Goal: Navigation & Orientation: Find specific page/section

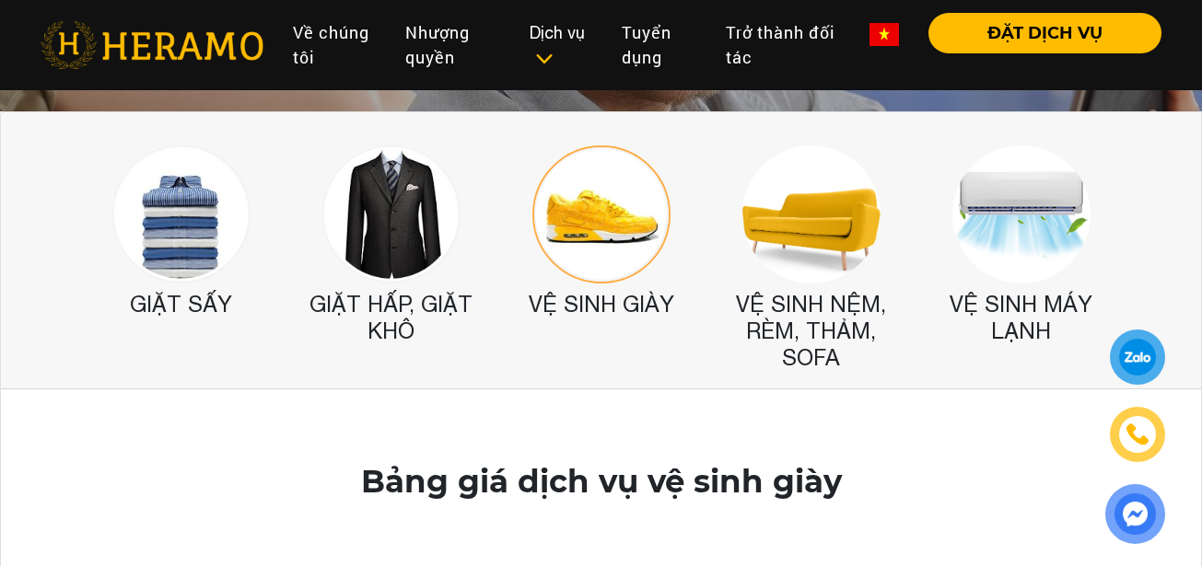
scroll to position [172, 0]
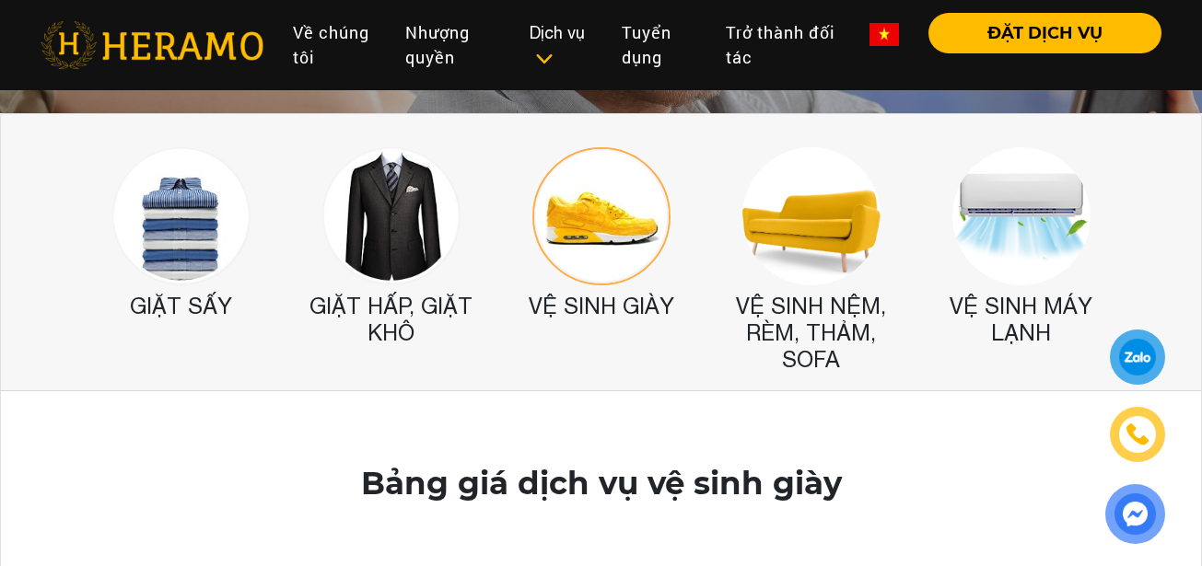
click at [215, 247] on img at bounding box center [181, 216] width 138 height 138
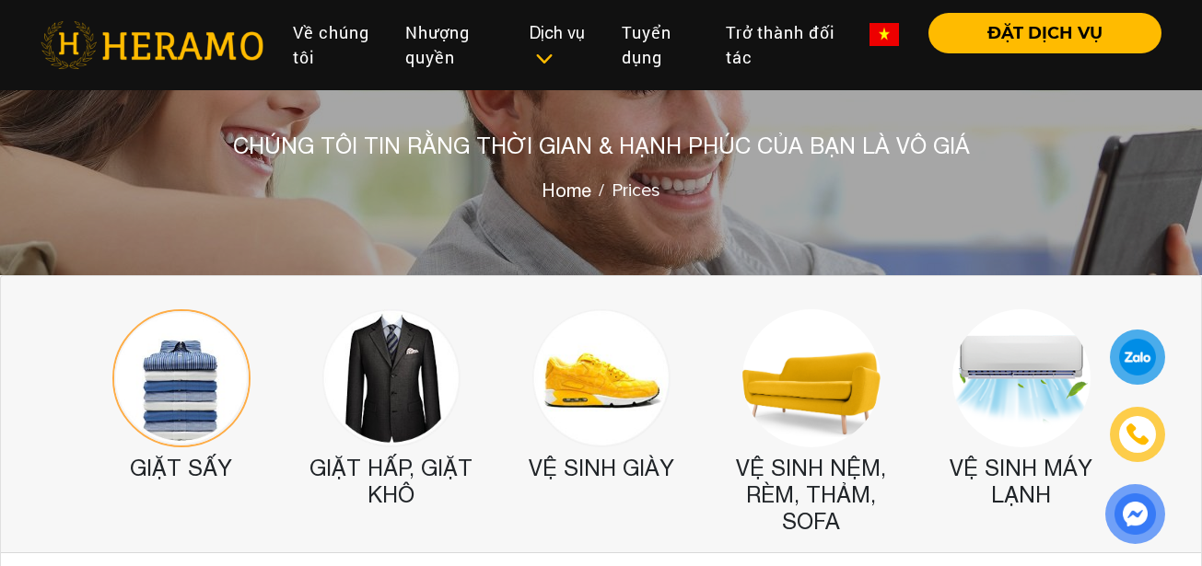
scroll to position [0, 0]
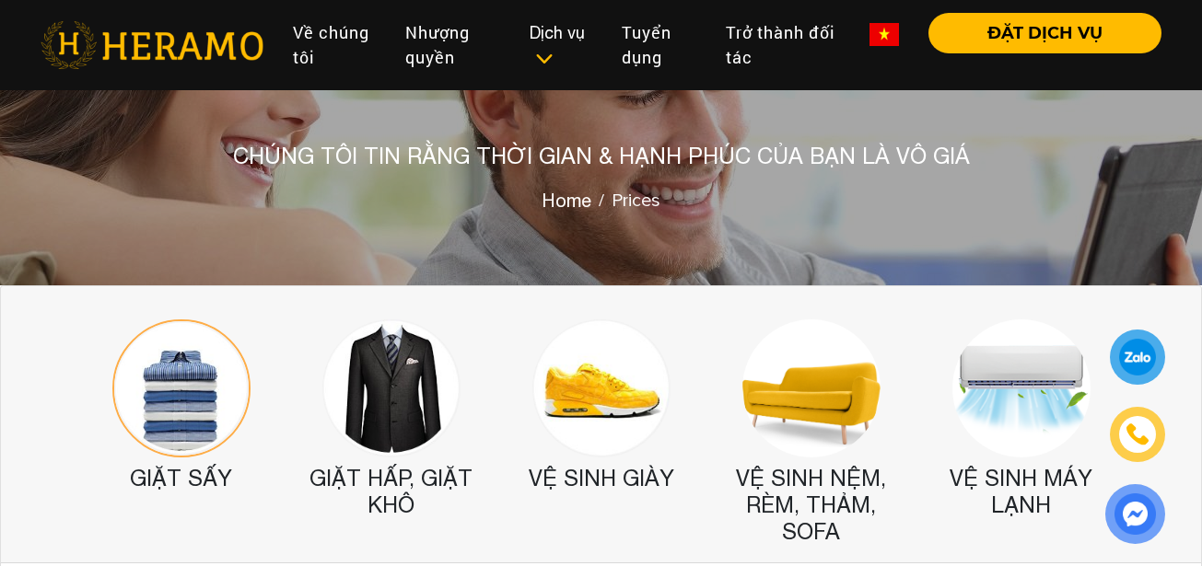
click at [214, 404] on img at bounding box center [181, 389] width 138 height 138
click at [196, 402] on img at bounding box center [181, 389] width 138 height 138
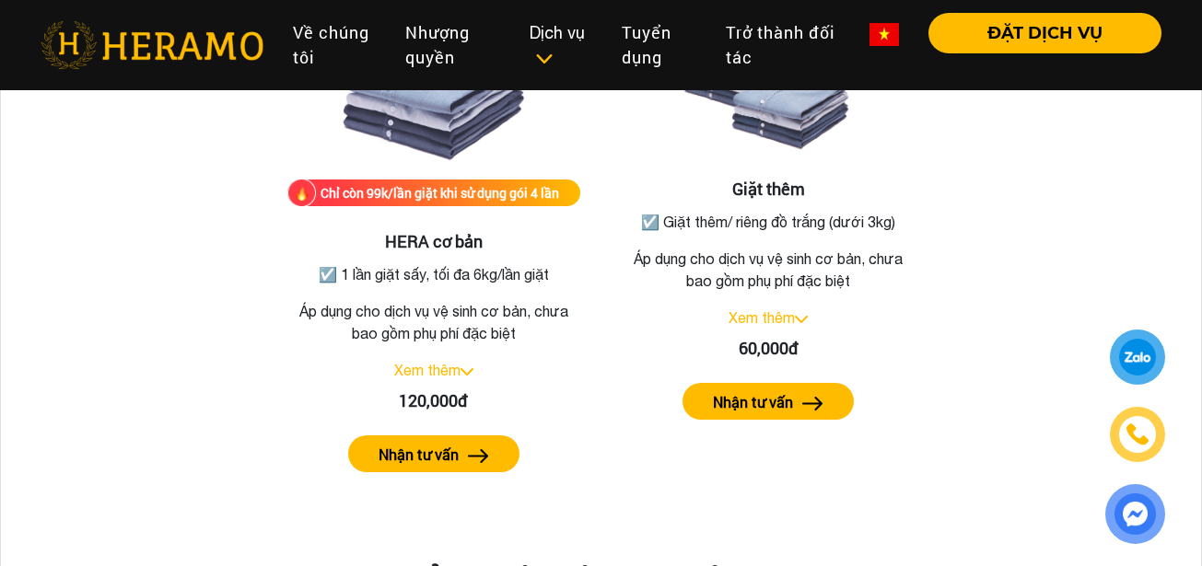
scroll to position [749, 0]
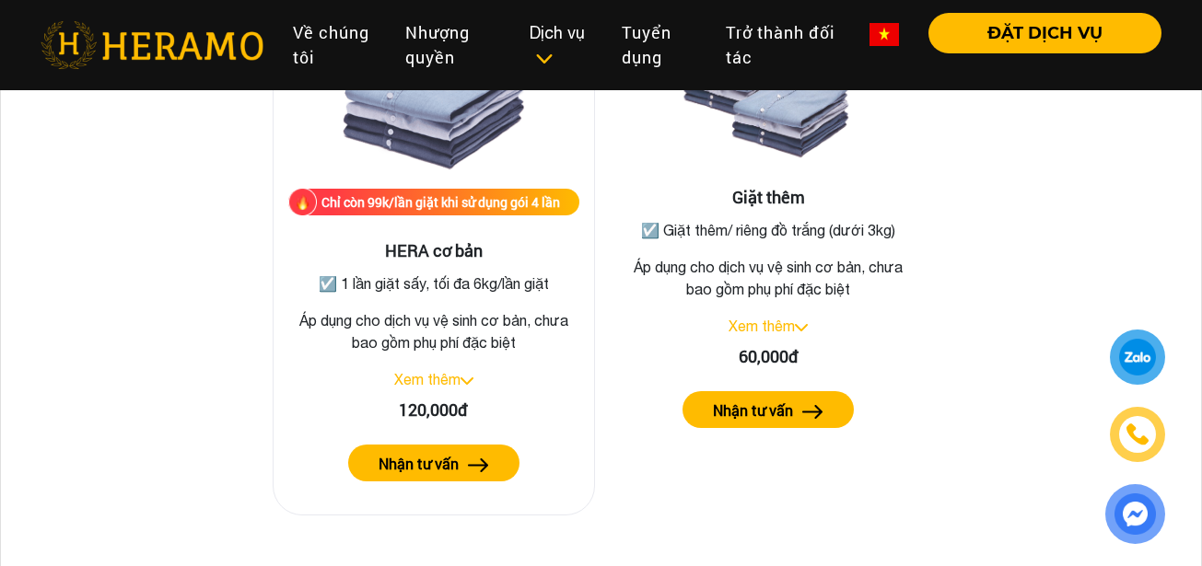
click at [452, 377] on link "Xem thêm" at bounding box center [427, 379] width 66 height 17
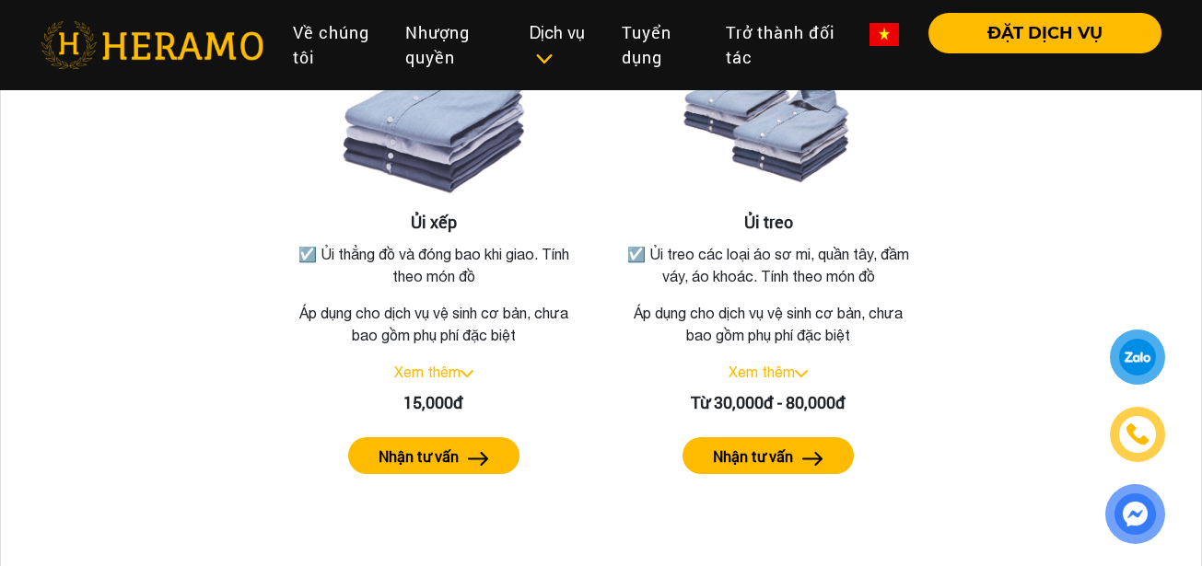
scroll to position [1405, 0]
click at [458, 370] on link "Xem thêm" at bounding box center [427, 373] width 66 height 17
click at [447, 375] on link "Thu gọn" at bounding box center [427, 373] width 53 height 17
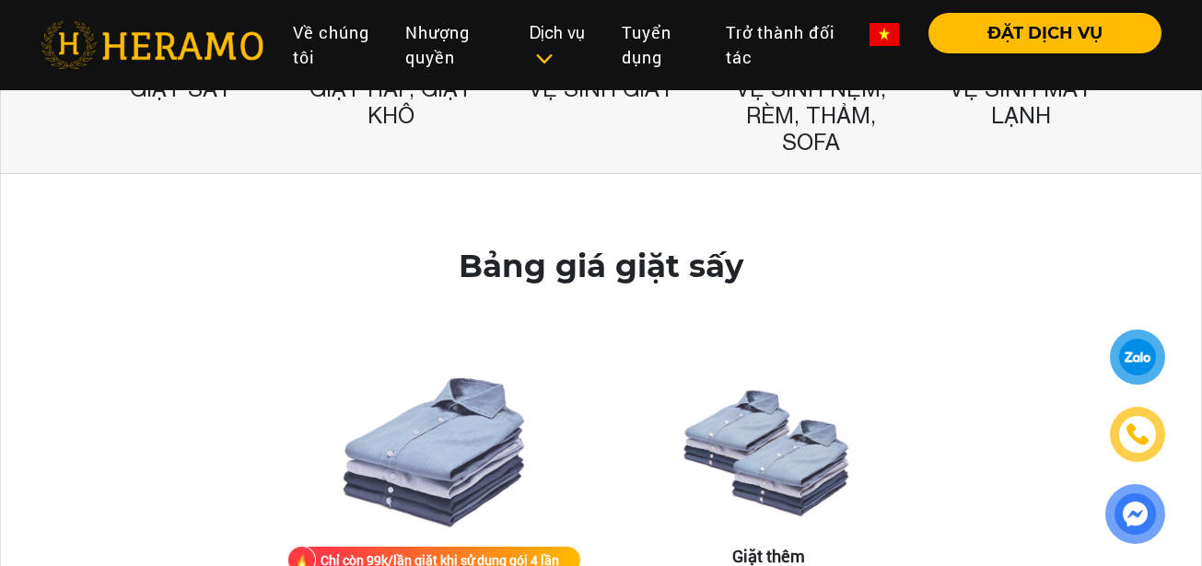
scroll to position [0, 0]
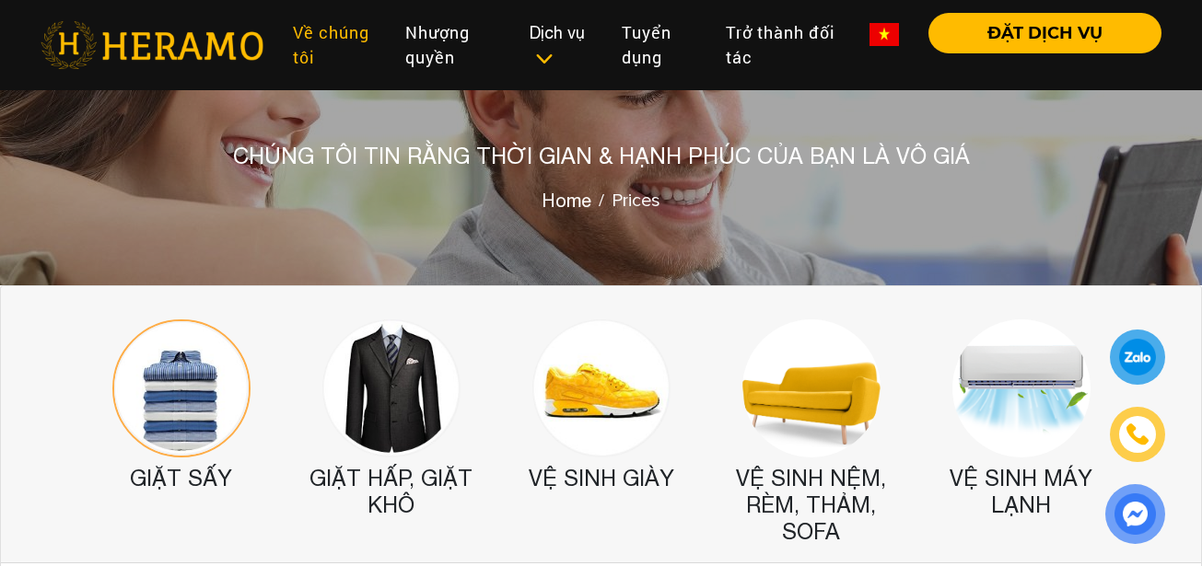
click at [338, 53] on link "Về chúng tôi" at bounding box center [333, 45] width 111 height 64
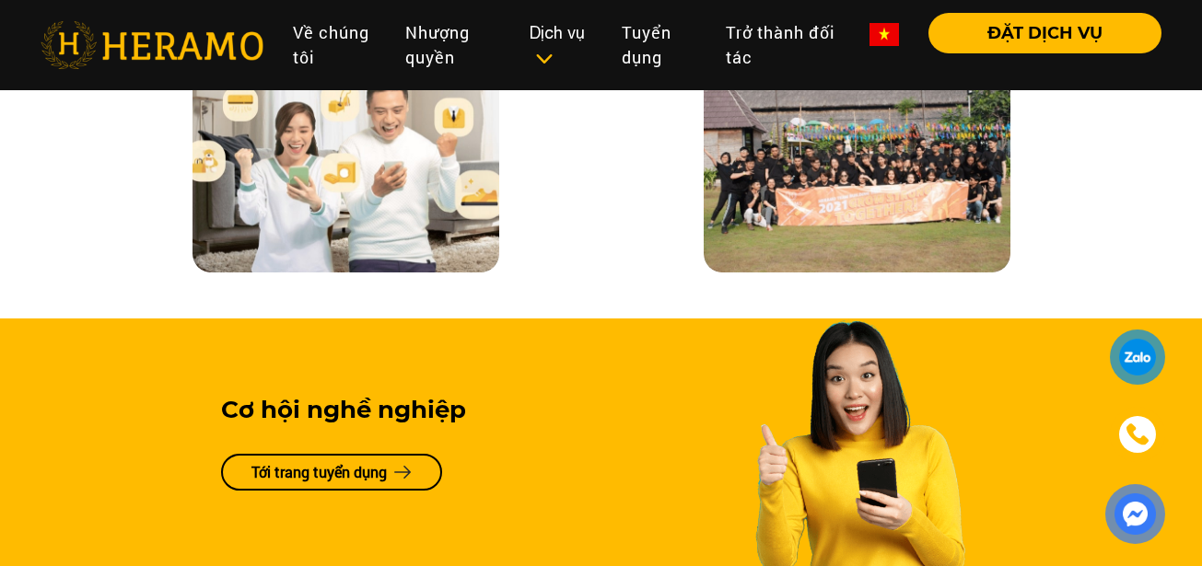
scroll to position [4145, 0]
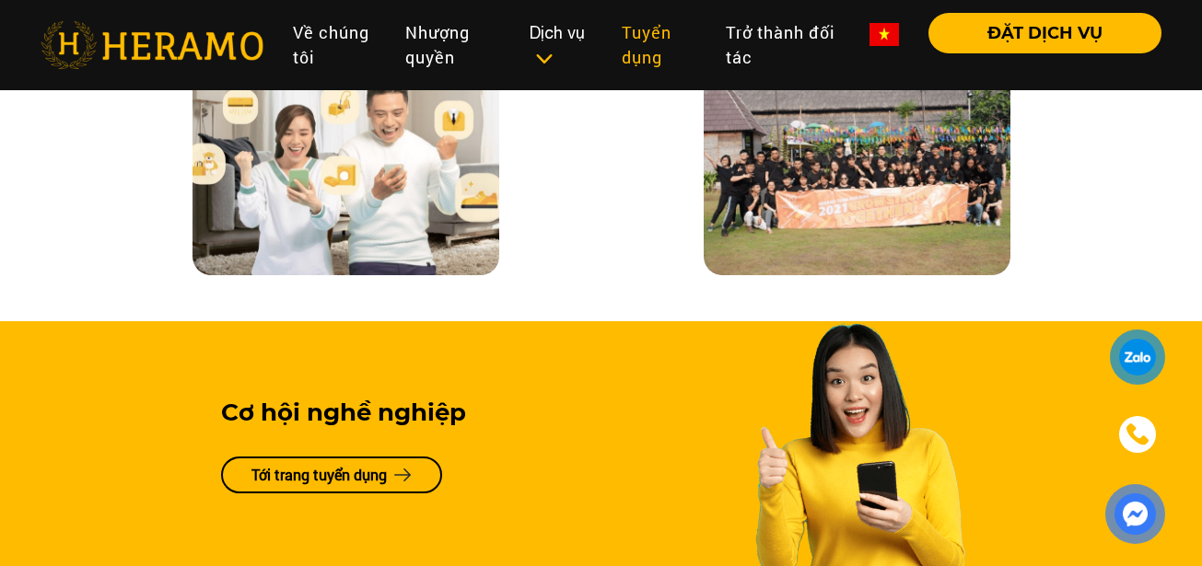
click at [645, 41] on link "Tuyển dụng" at bounding box center [659, 45] width 105 height 64
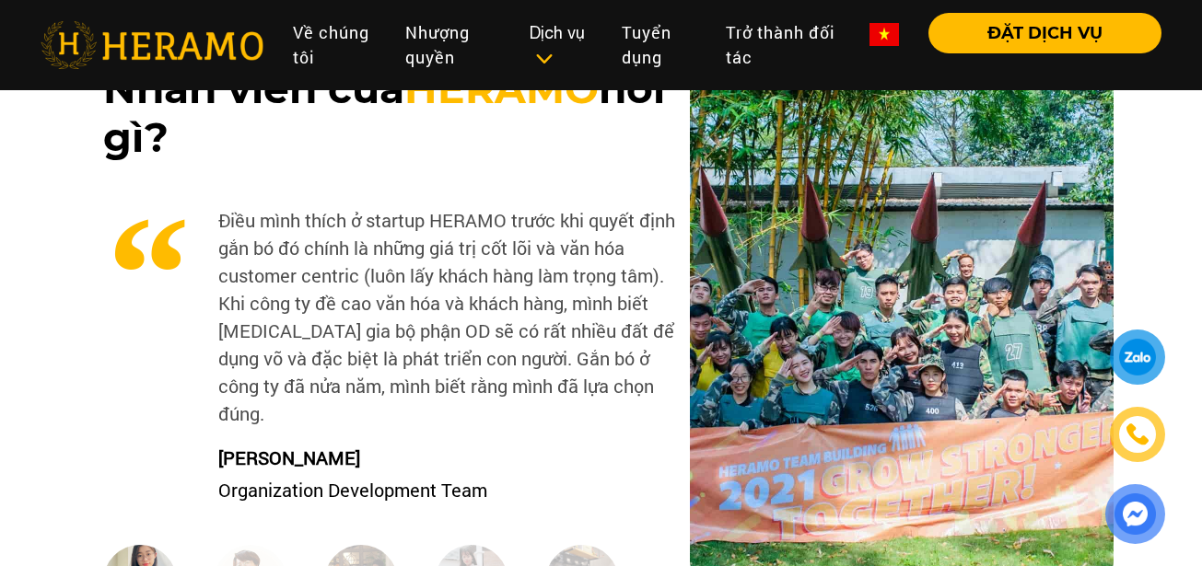
scroll to position [1946, 0]
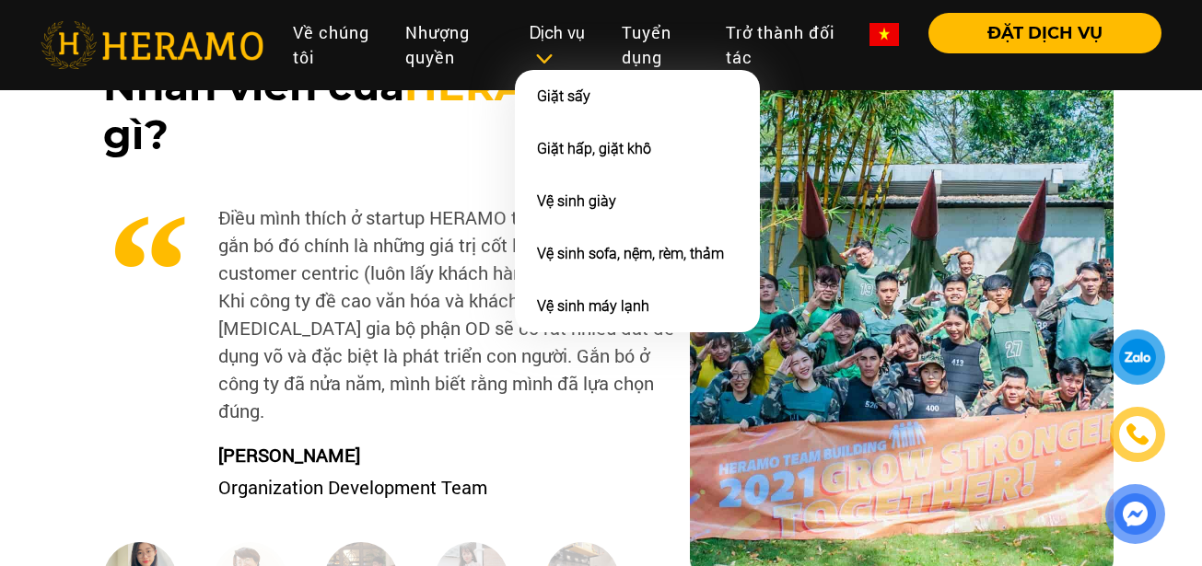
click at [561, 44] on div "Dịch vụ" at bounding box center [561, 45] width 62 height 50
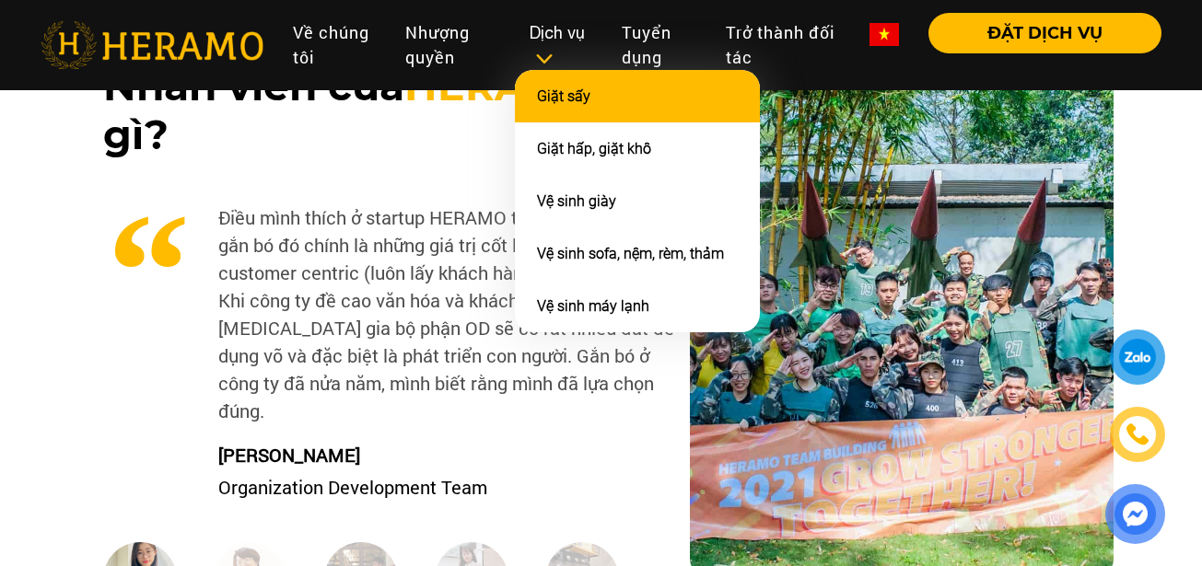
click at [583, 116] on li "Giặt sấy" at bounding box center [637, 96] width 245 height 53
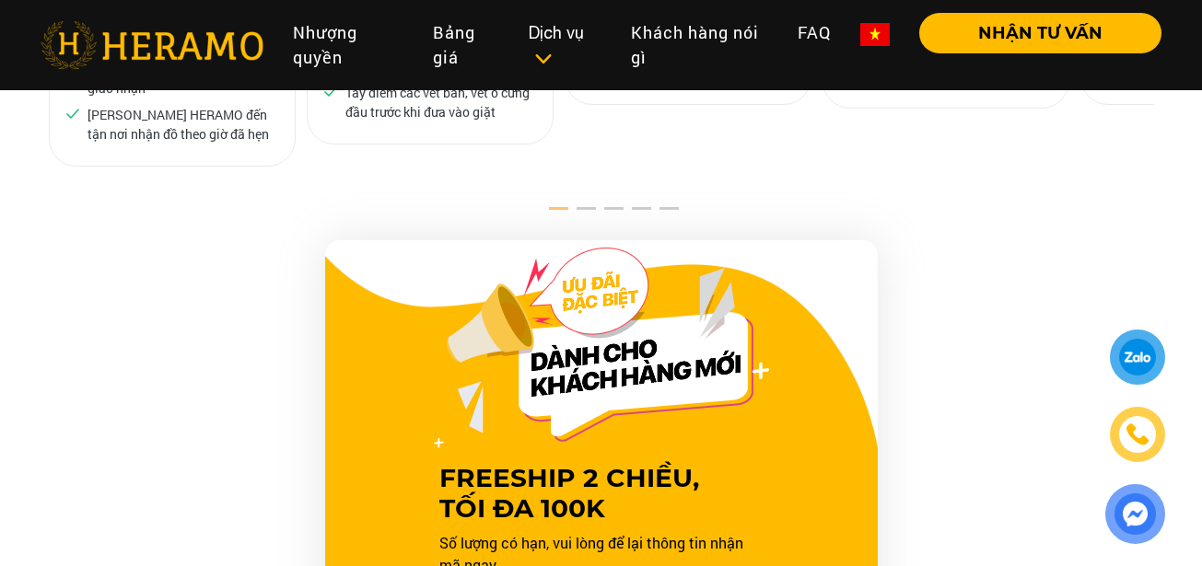
scroll to position [989, 0]
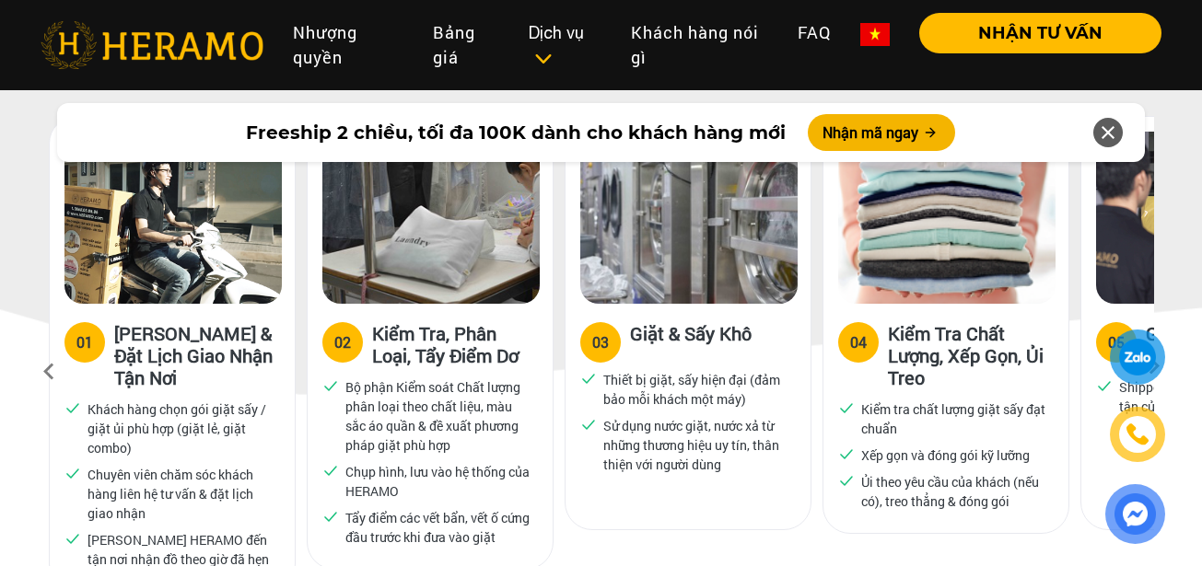
click at [1109, 131] on icon at bounding box center [1108, 132] width 22 height 33
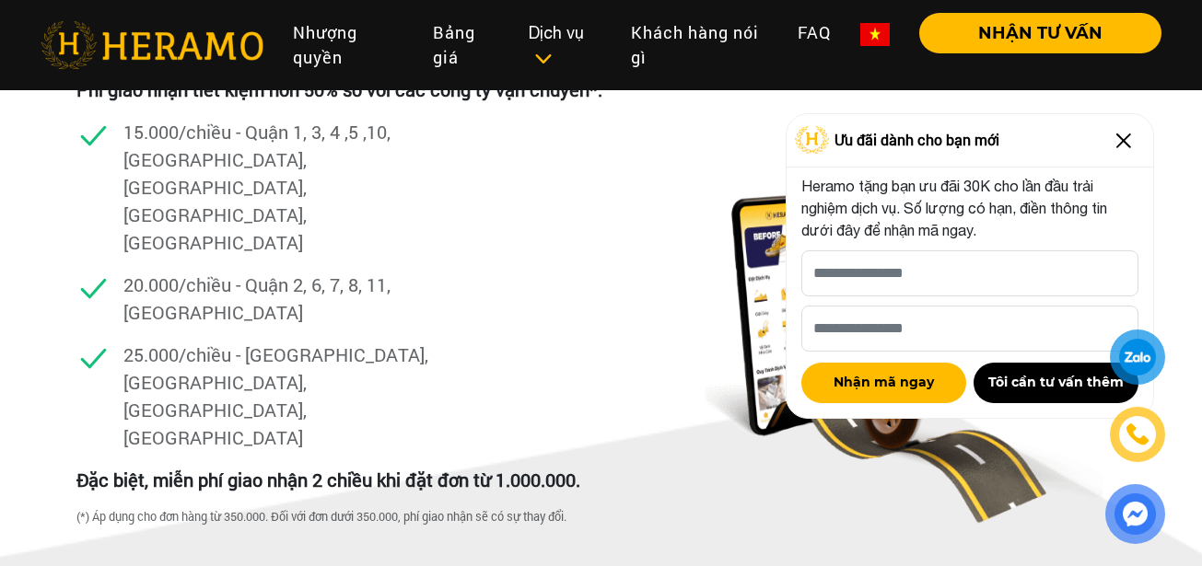
scroll to position [3832, 0]
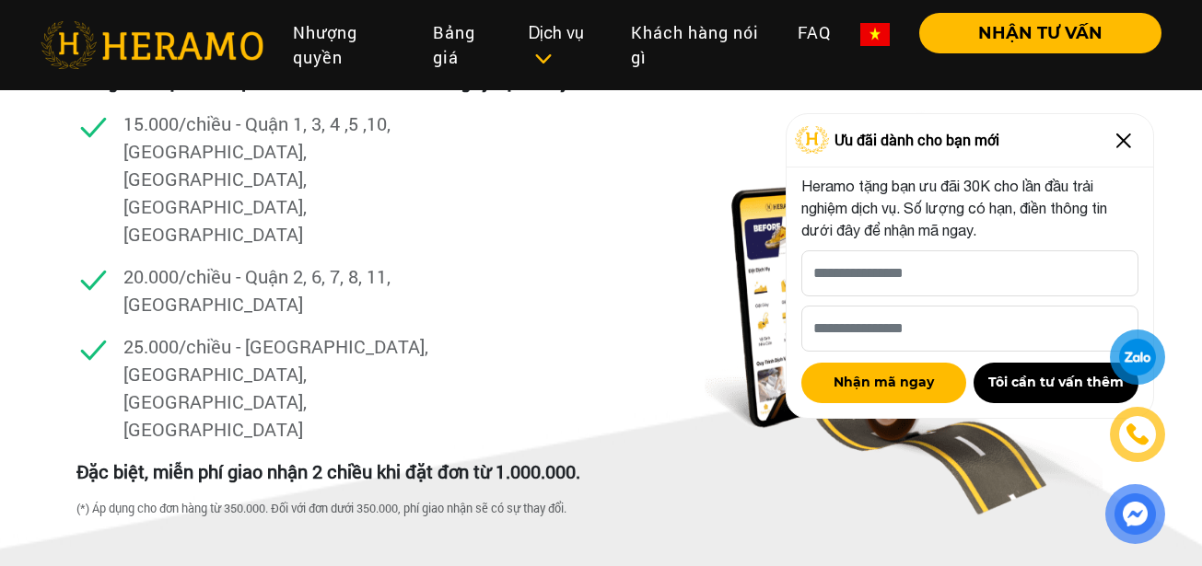
click at [1124, 139] on img at bounding box center [1123, 140] width 29 height 29
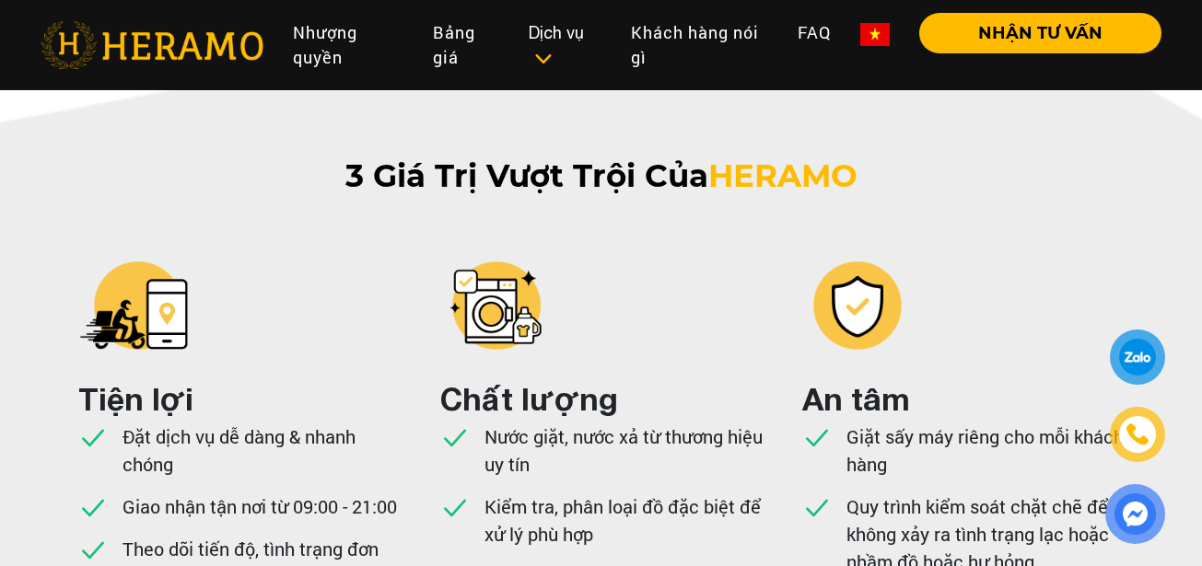
scroll to position [4256, 0]
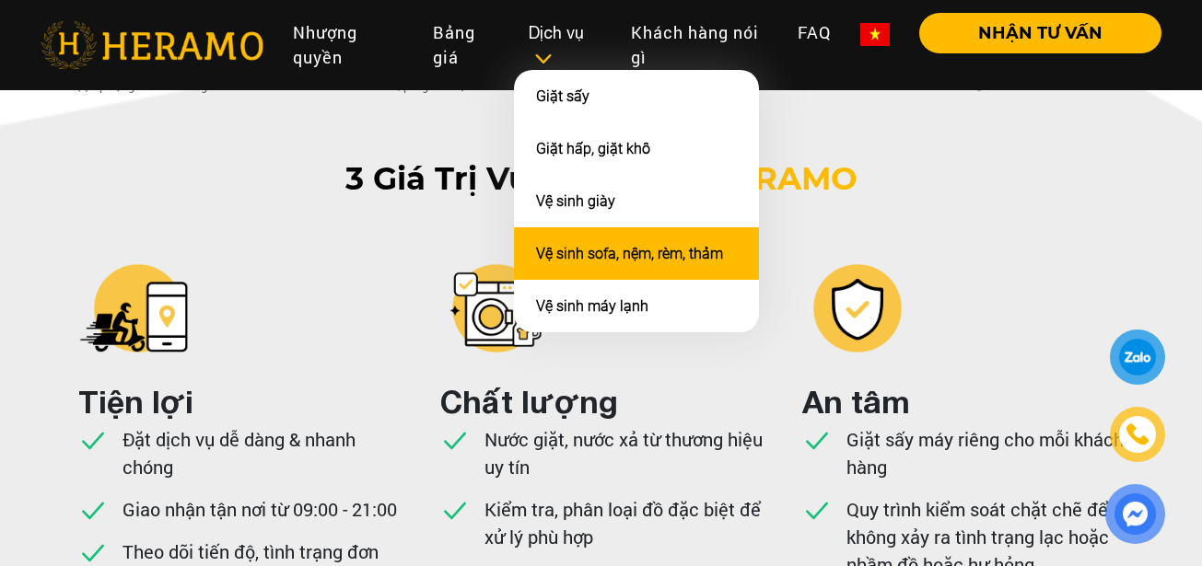
click at [596, 272] on li "Vệ sinh sofa, nệm, rèm, thảm" at bounding box center [636, 254] width 245 height 53
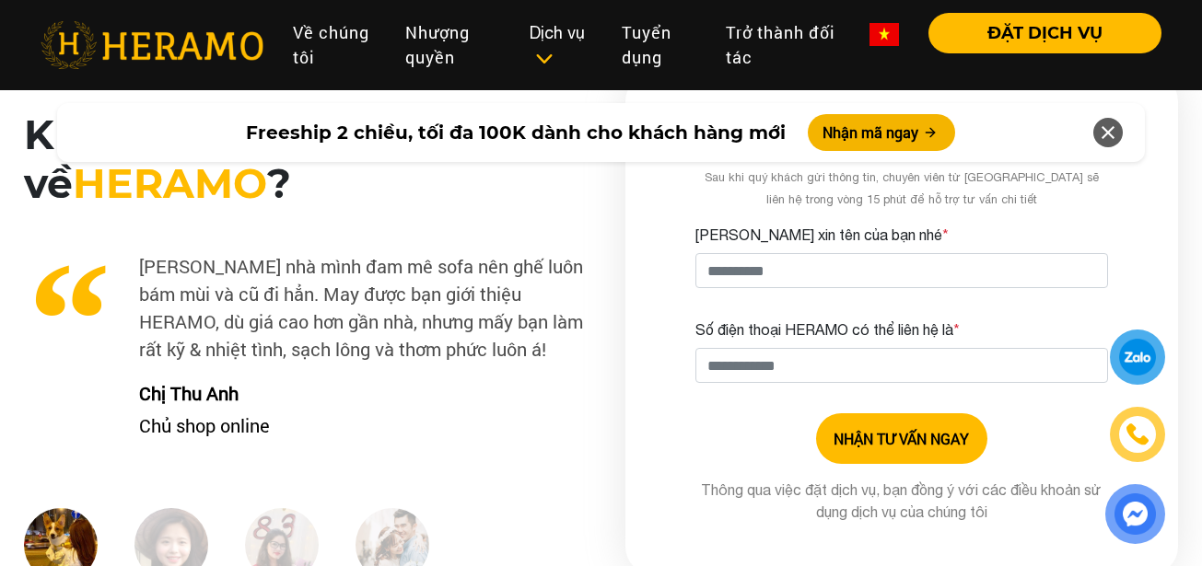
scroll to position [5240, 0]
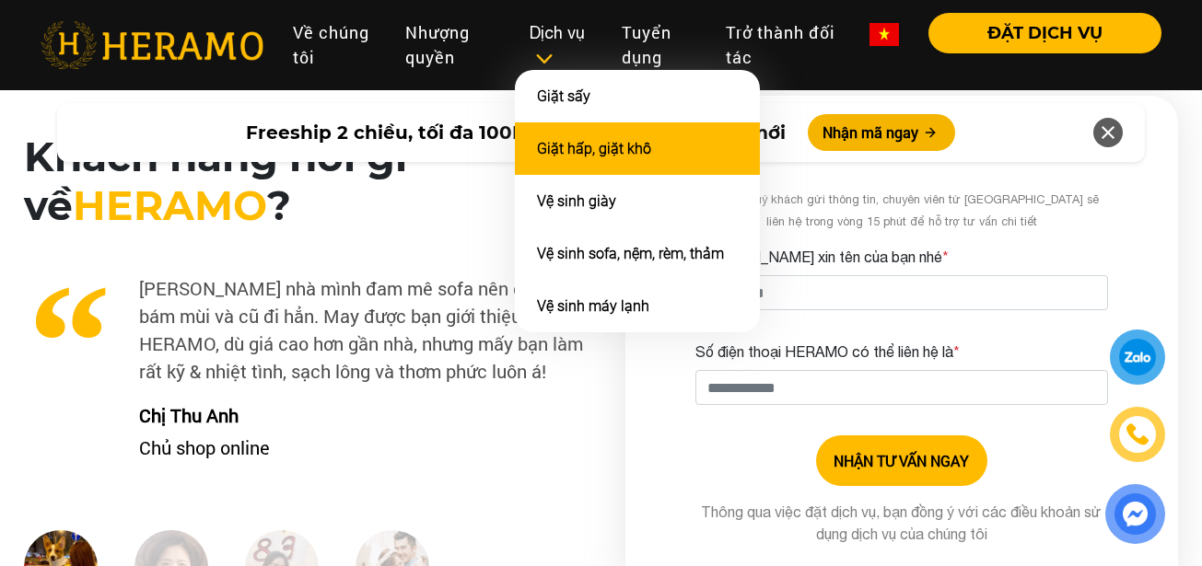
click at [582, 155] on link "Giặt hấp, giặt khô" at bounding box center [594, 149] width 114 height 18
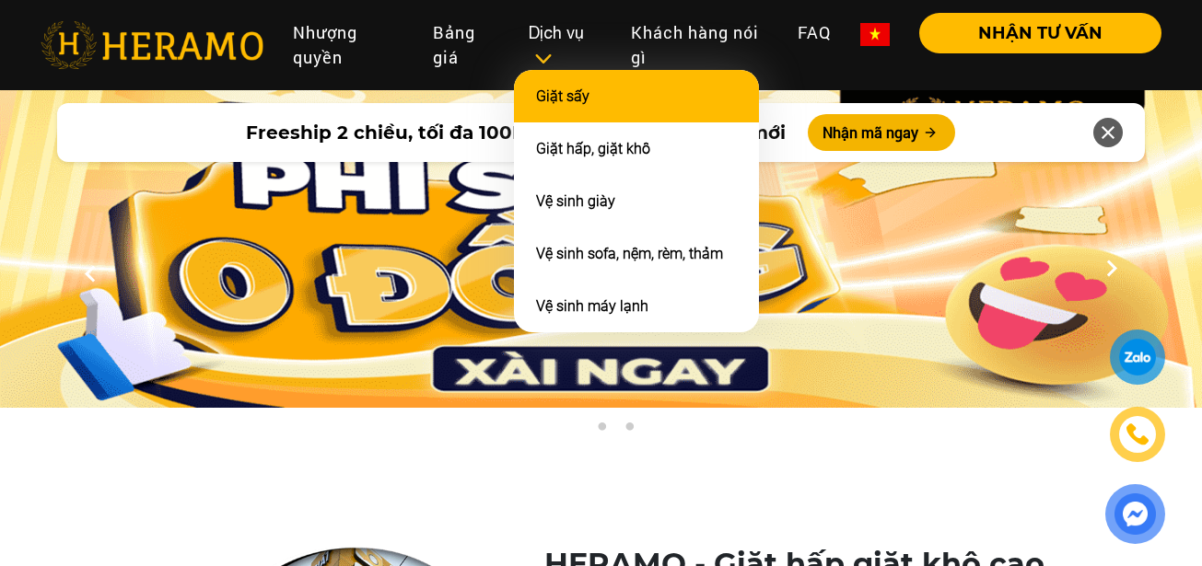
click at [557, 93] on link "Giặt sấy" at bounding box center [562, 97] width 53 height 18
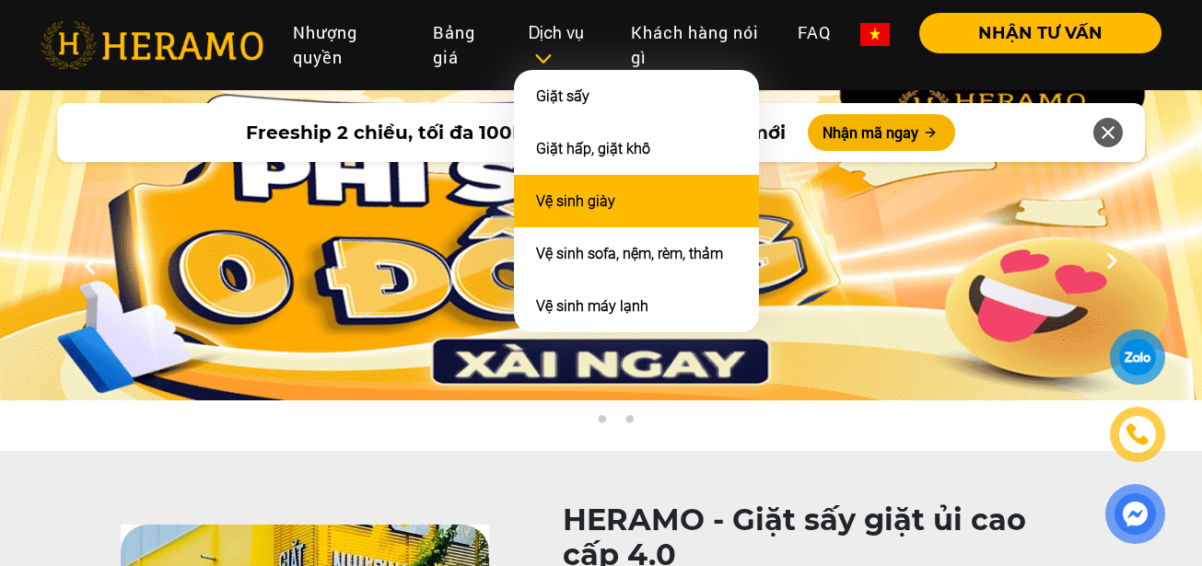
click at [590, 201] on link "Vệ sinh giày" at bounding box center [575, 202] width 79 height 18
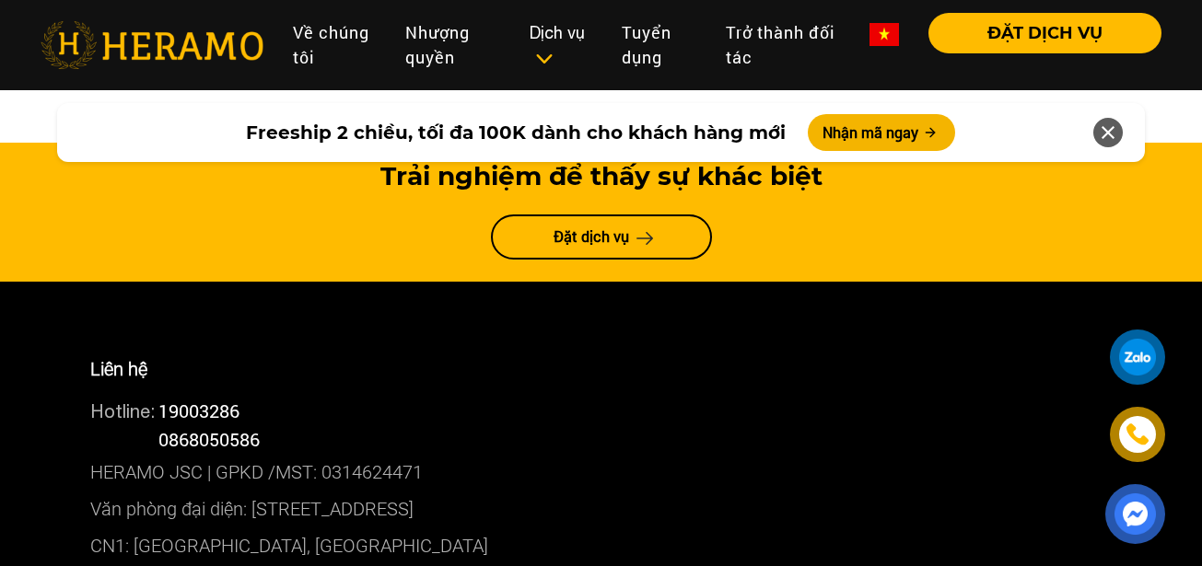
scroll to position [10153, 0]
